Goal: Information Seeking & Learning: Learn about a topic

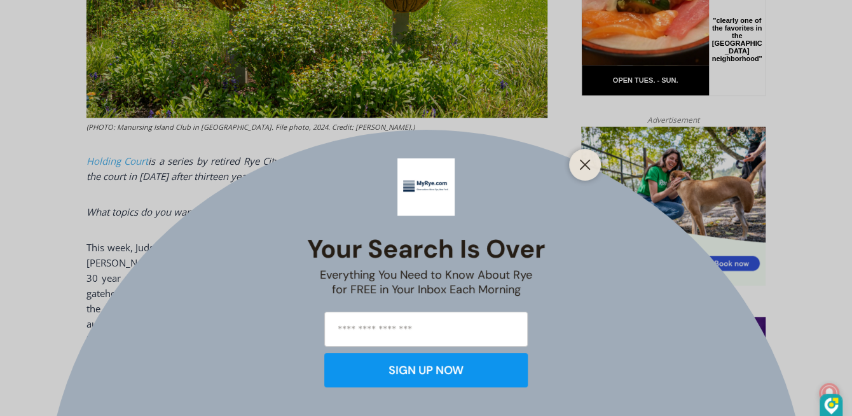
scroll to position [761, 0]
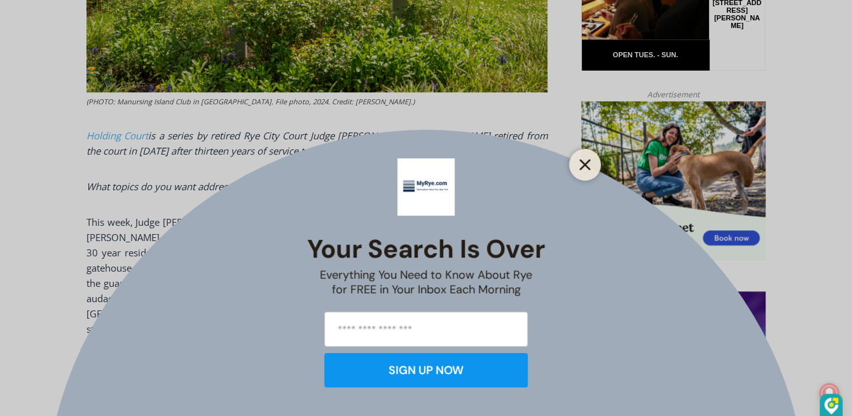
click at [582, 162] on line "Close" at bounding box center [585, 164] width 9 height 9
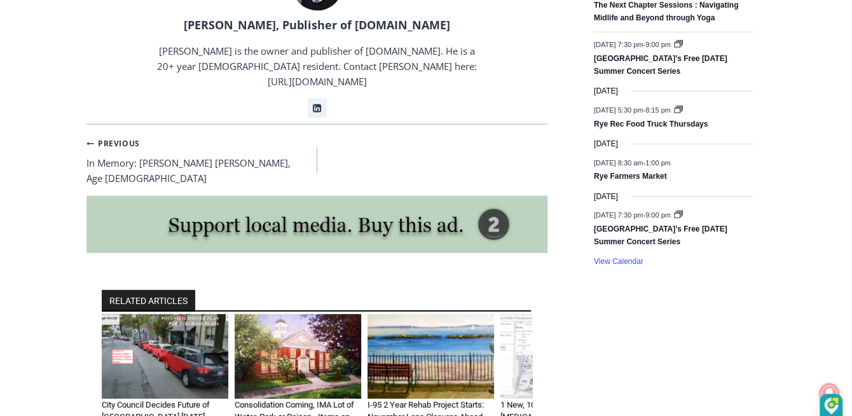
scroll to position [1973, 0]
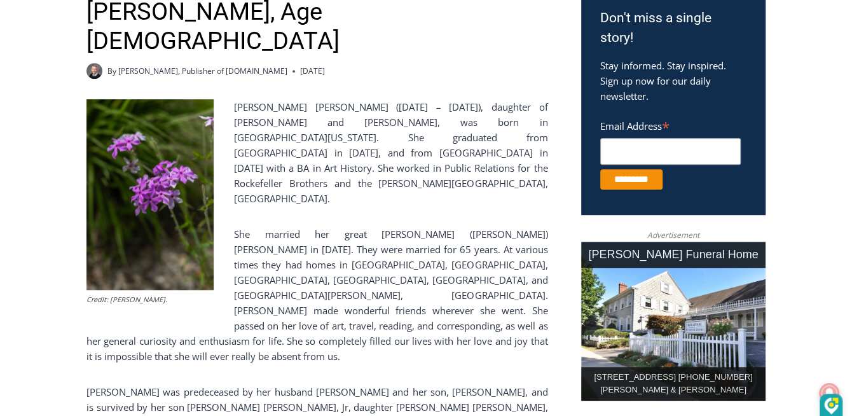
scroll to position [505, 0]
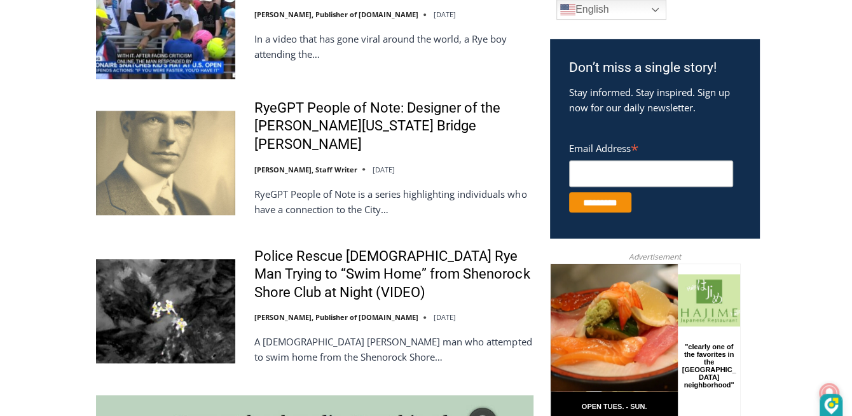
scroll to position [764, 0]
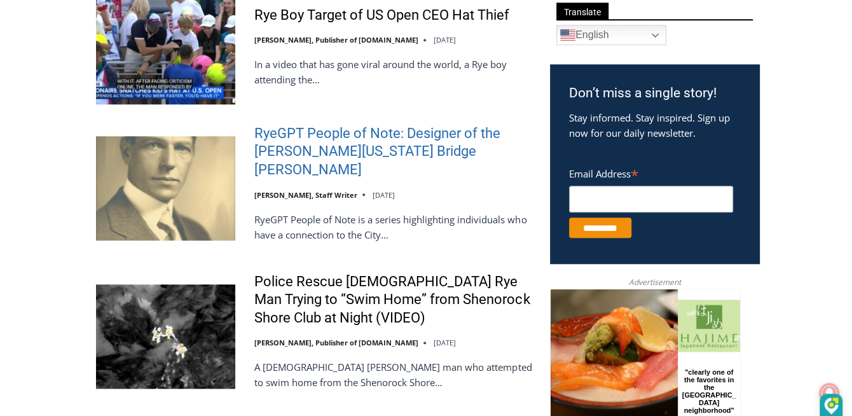
click at [497, 147] on link "RyeGPT People of Note: Designer of the George Washington Bridge Othmar Ammann" at bounding box center [393, 152] width 279 height 55
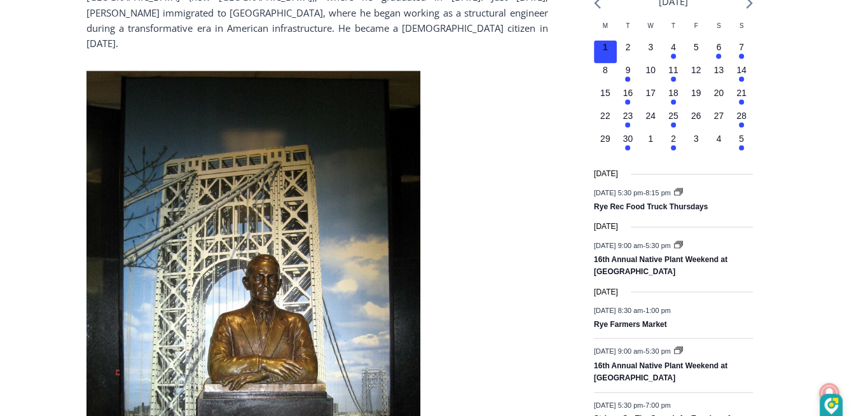
scroll to position [1465, 0]
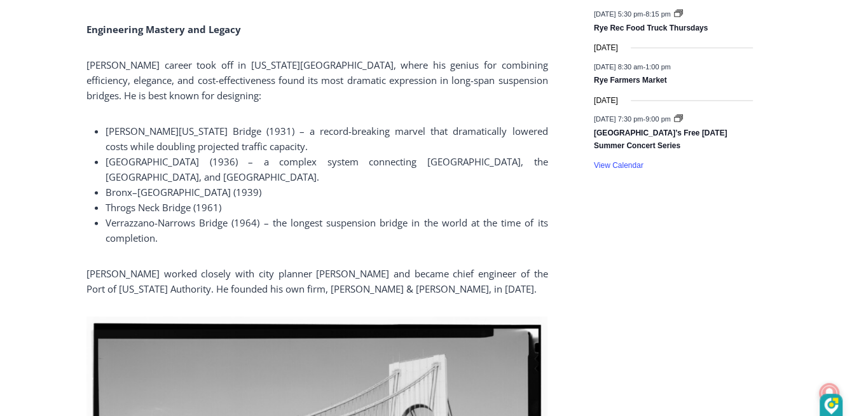
scroll to position [2077, 0]
